Goal: Task Accomplishment & Management: Manage account settings

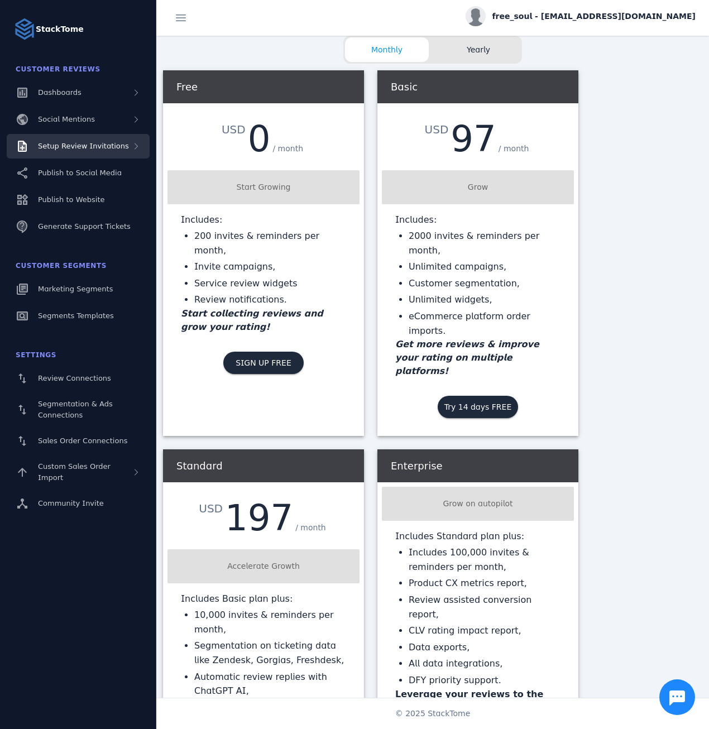
click at [76, 149] on span "Setup Review Invitations" at bounding box center [83, 146] width 91 height 8
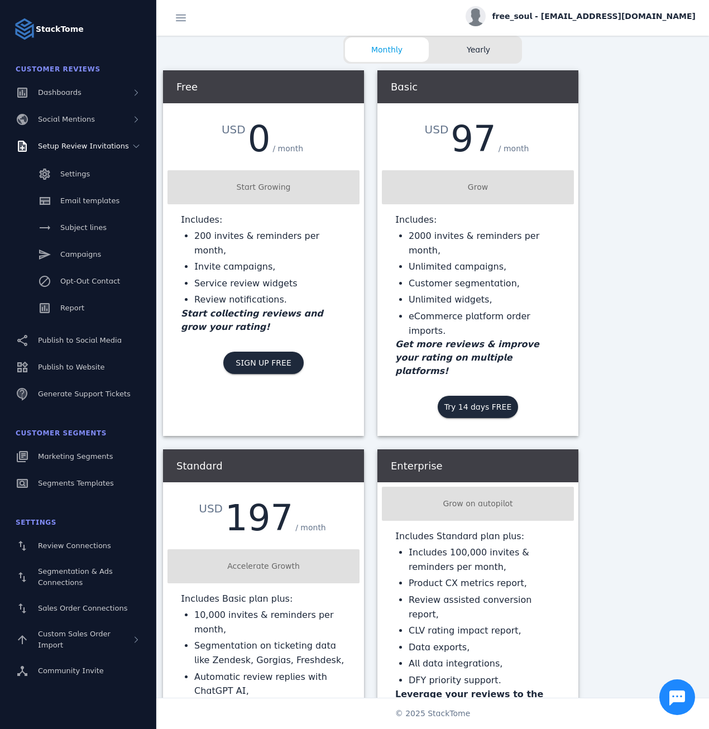
click at [635, 16] on span "free_soul - [EMAIL_ADDRESS][DOMAIN_NAME]" at bounding box center [593, 17] width 203 height 12
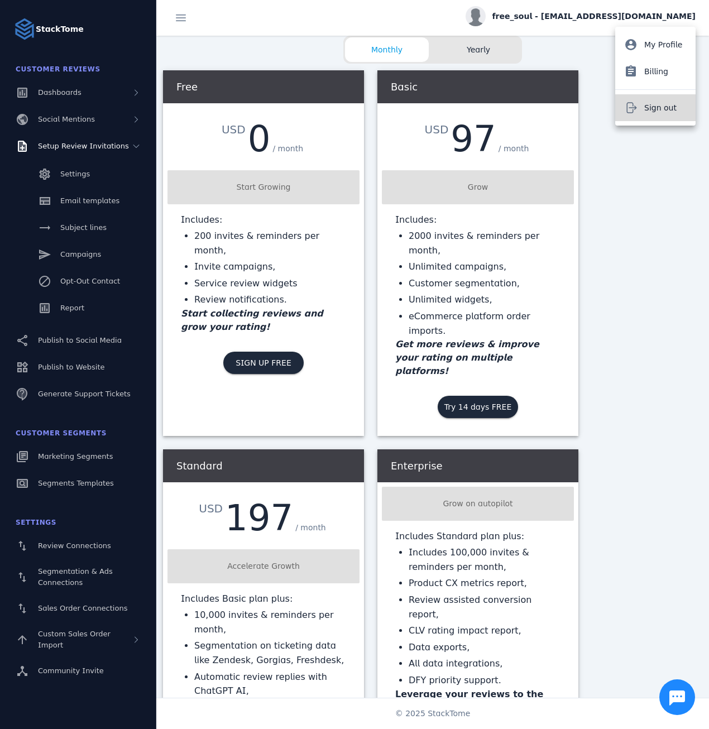
click at [654, 101] on span "Sign out" at bounding box center [660, 107] width 32 height 13
